Goal: Task Accomplishment & Management: Book appointment/travel/reservation

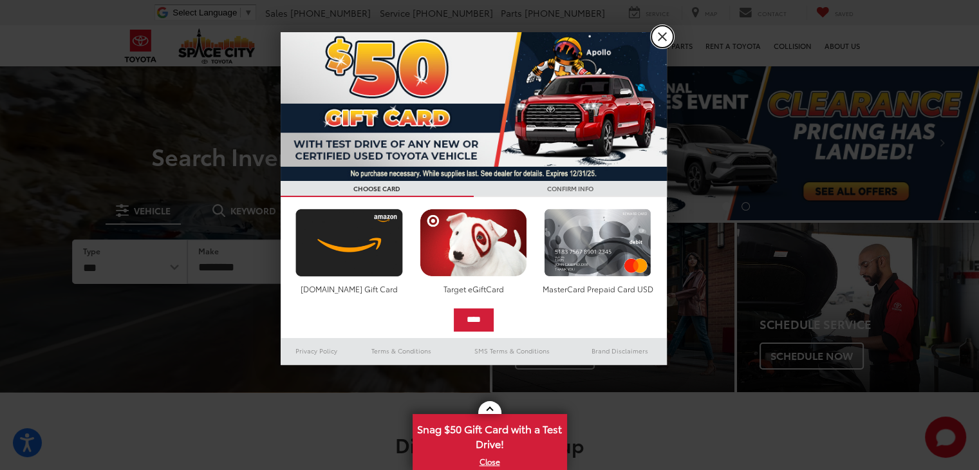
click at [666, 39] on link "X" at bounding box center [663, 37] width 22 height 22
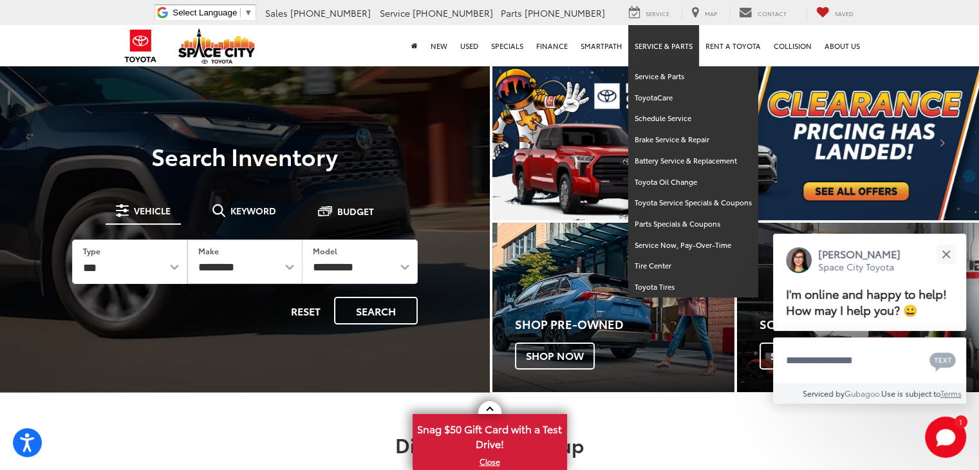
click at [667, 44] on link "Service & Parts" at bounding box center [663, 45] width 71 height 41
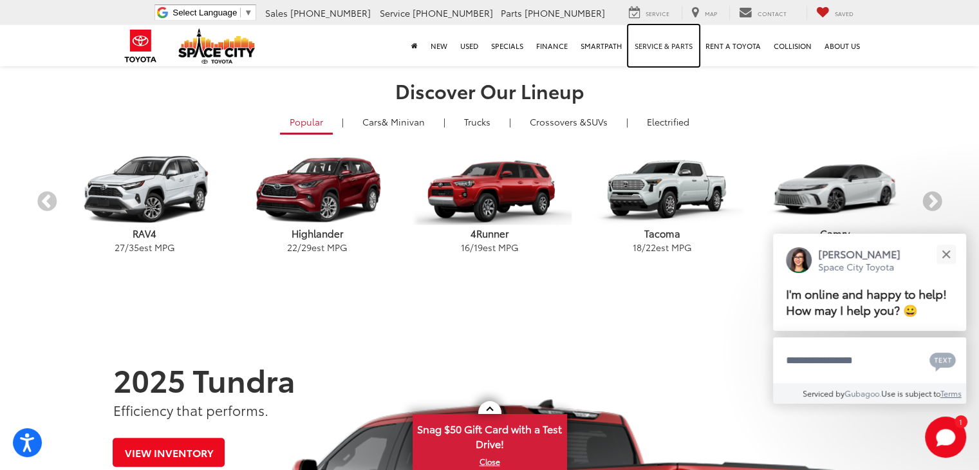
scroll to position [386, 0]
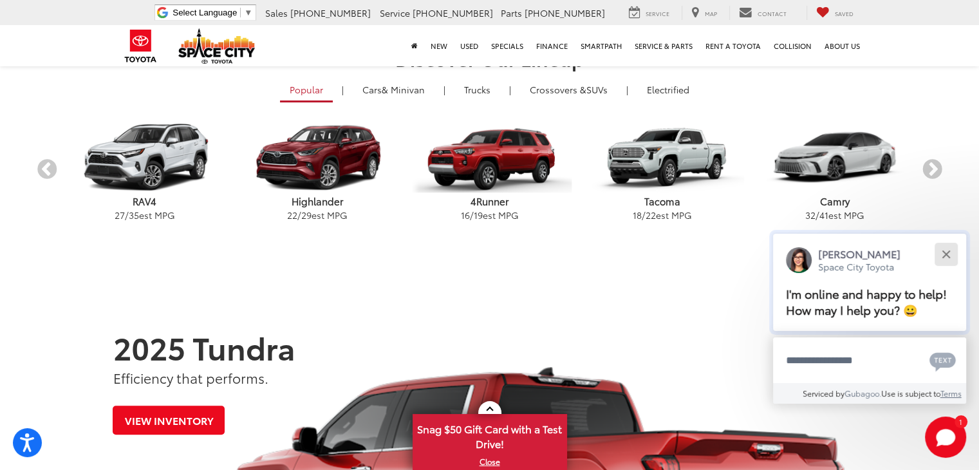
click at [948, 250] on div "Close" at bounding box center [946, 254] width 8 height 8
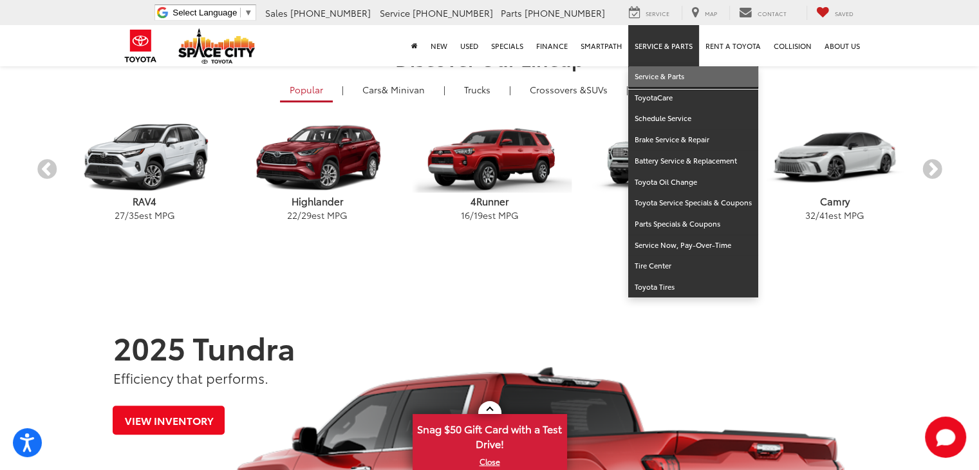
click at [660, 75] on link "Service & Parts" at bounding box center [693, 76] width 130 height 21
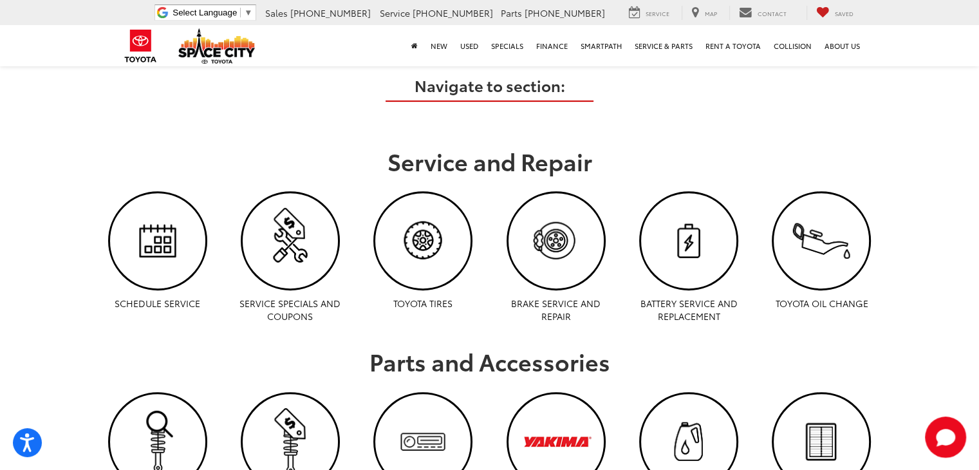
scroll to position [644, 0]
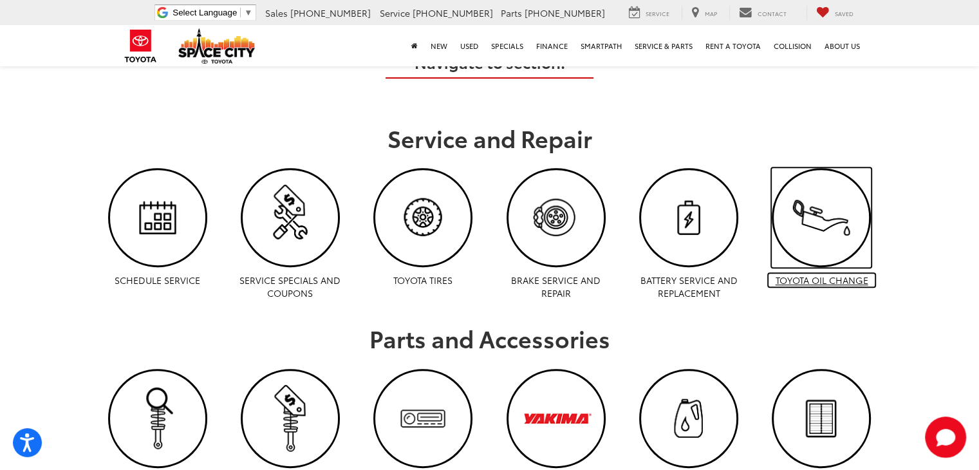
click at [811, 282] on p "Toyota Oil Change" at bounding box center [822, 280] width 106 height 13
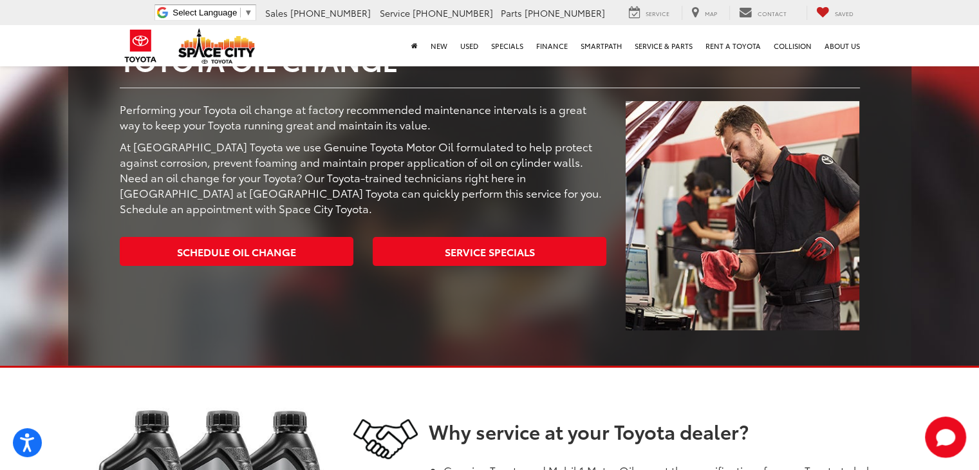
scroll to position [193, 0]
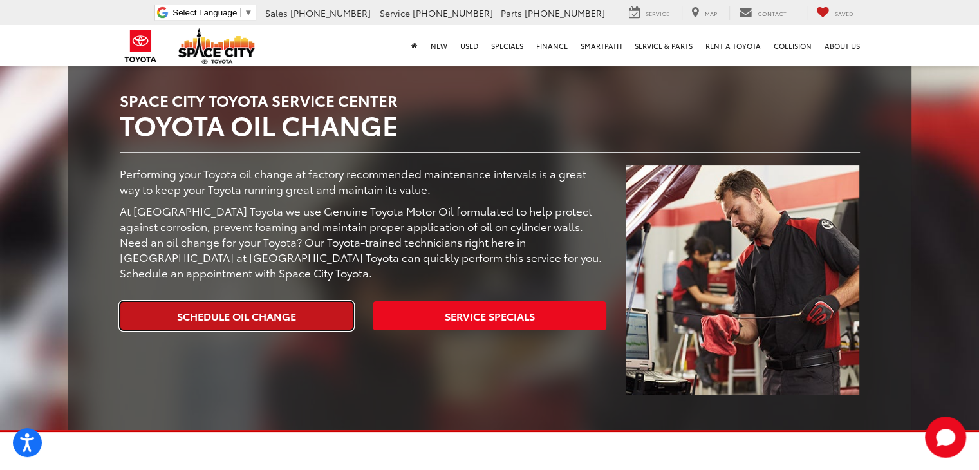
click at [262, 315] on link "Schedule Oil Change" at bounding box center [237, 315] width 234 height 29
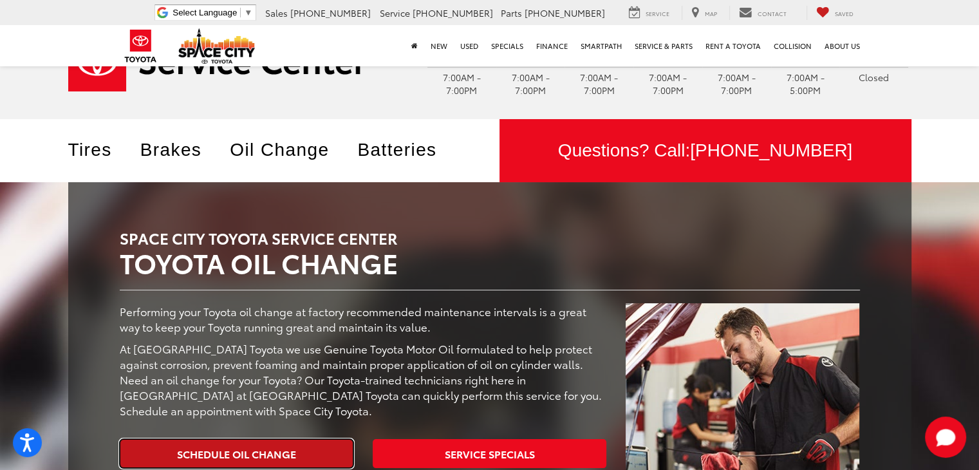
scroll to position [0, 0]
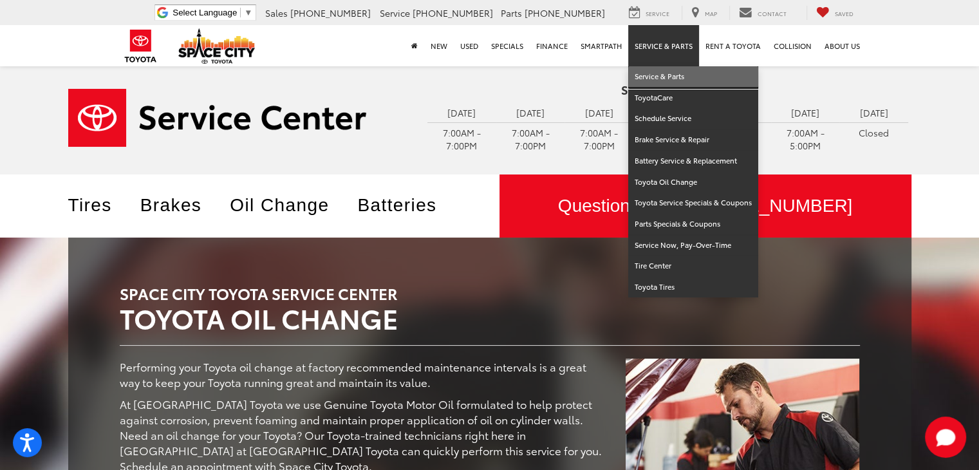
click at [667, 73] on link "Service & Parts" at bounding box center [693, 76] width 130 height 21
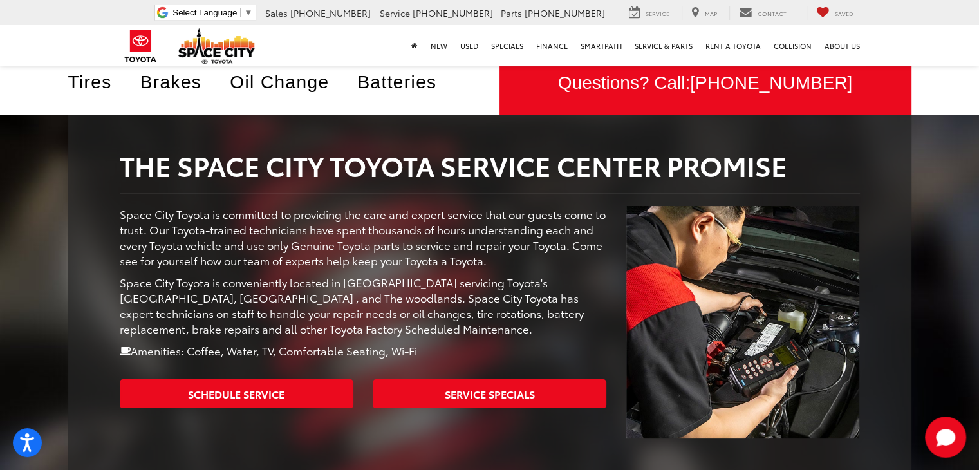
scroll to position [193, 0]
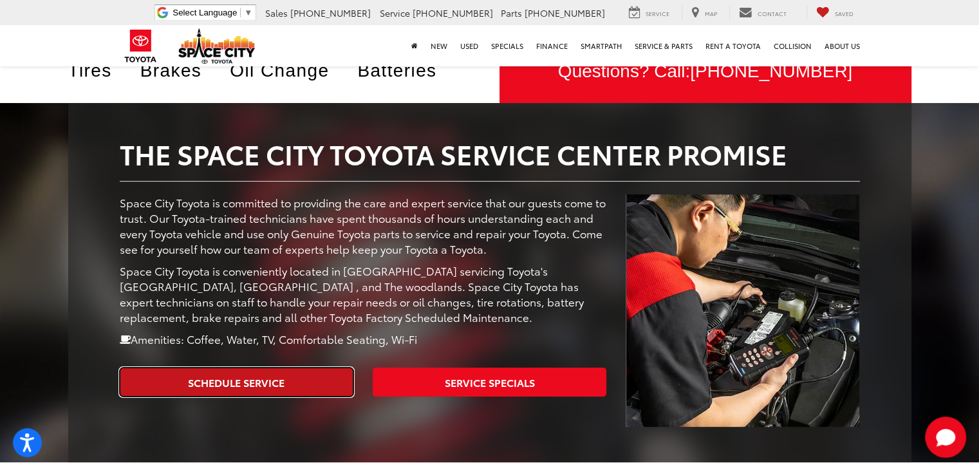
click at [299, 379] on link "Schedule Service" at bounding box center [237, 382] width 234 height 29
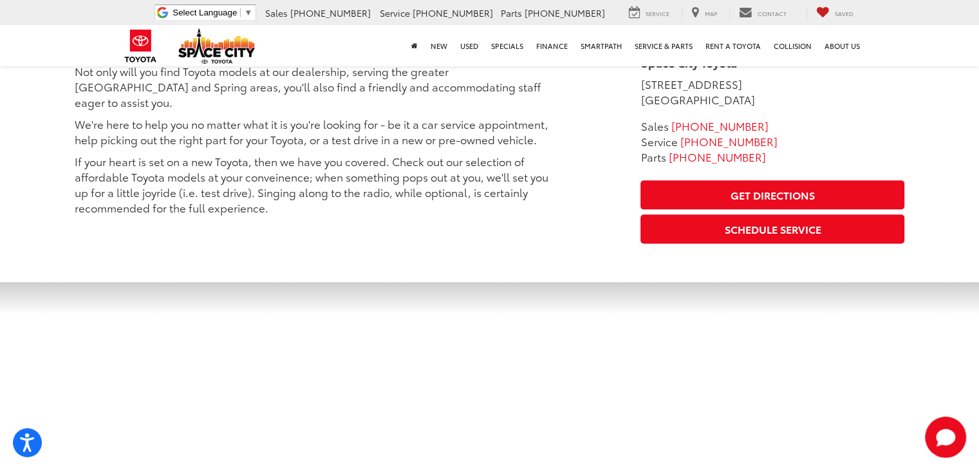
scroll to position [1417, 0]
